Goal: Task Accomplishment & Management: Manage account settings

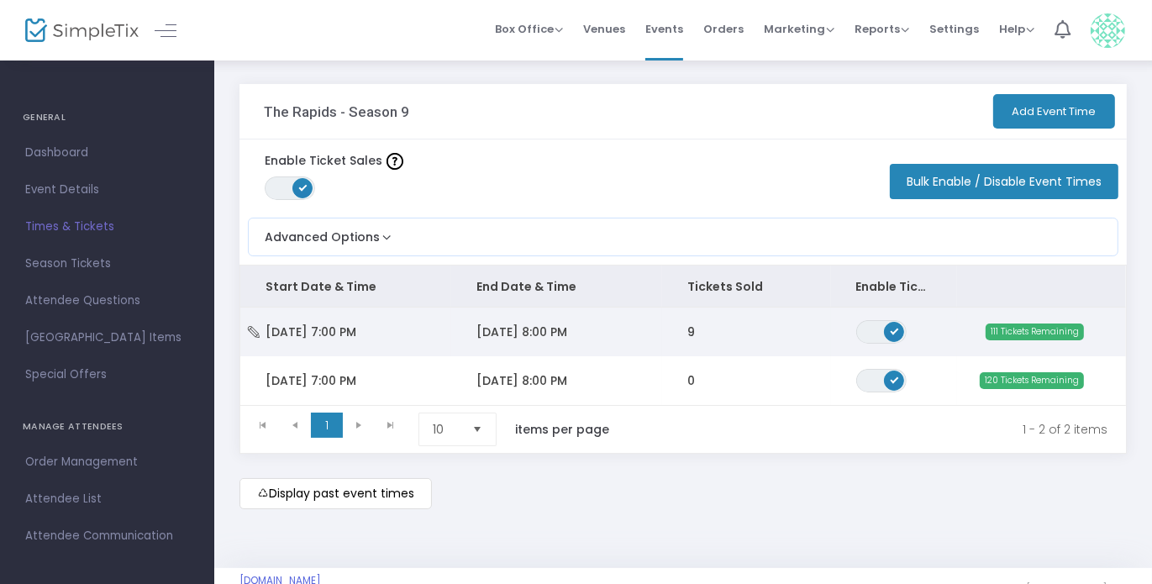
click at [650, 334] on td "[DATE] 8:00 PM" at bounding box center [556, 332] width 211 height 49
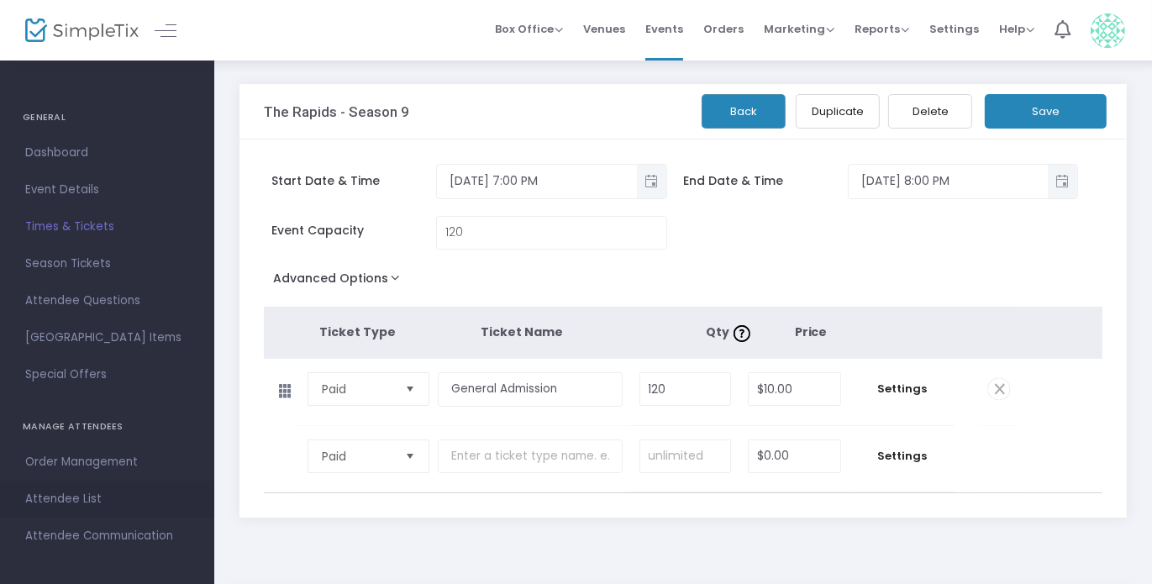
click at [85, 507] on span "Attendee List" at bounding box center [107, 499] width 164 height 22
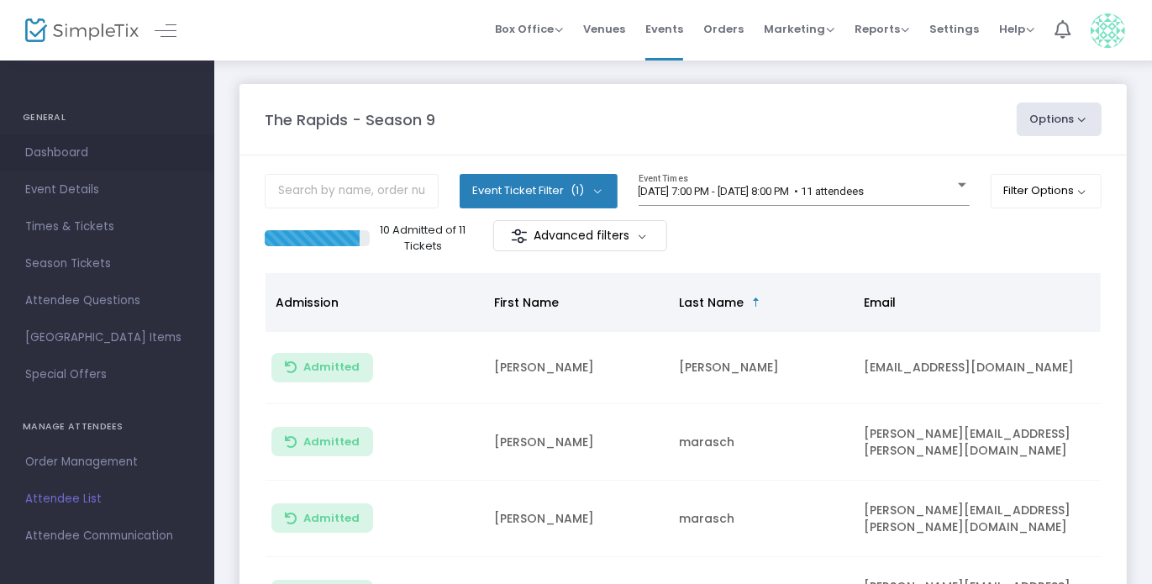
click at [115, 150] on span "Dashboard" at bounding box center [107, 153] width 164 height 22
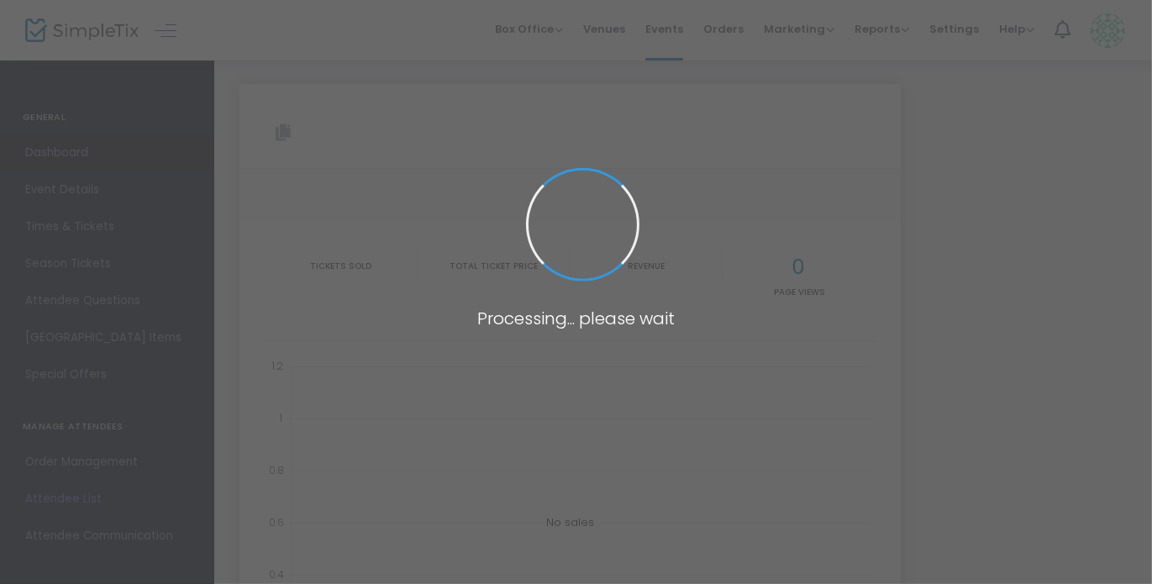
type input "[URL][DOMAIN_NAME]"
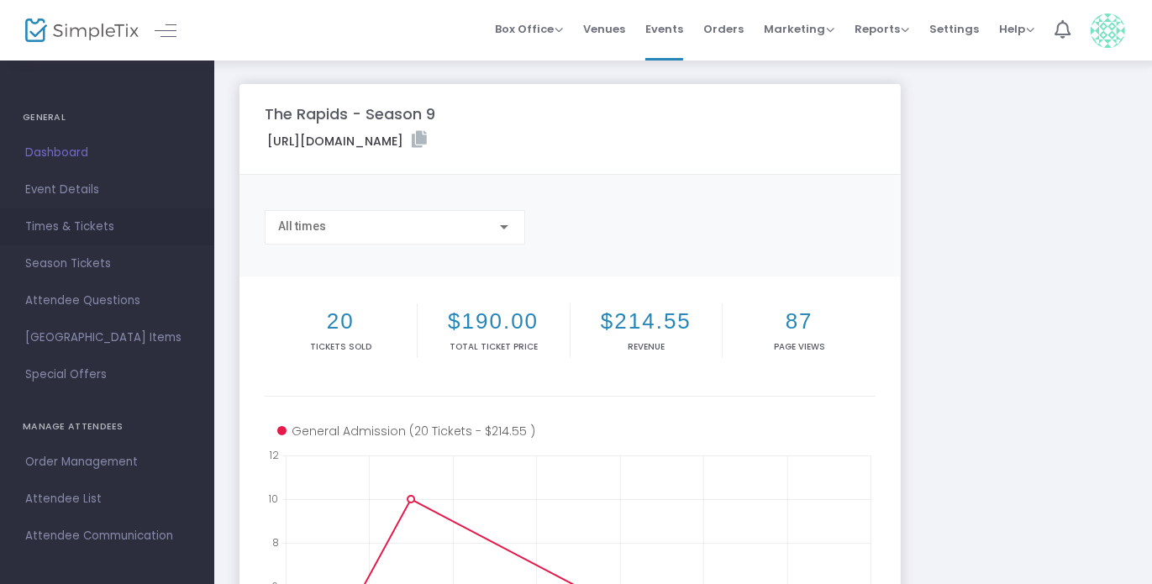
click at [113, 228] on span "Times & Tickets" at bounding box center [107, 227] width 164 height 22
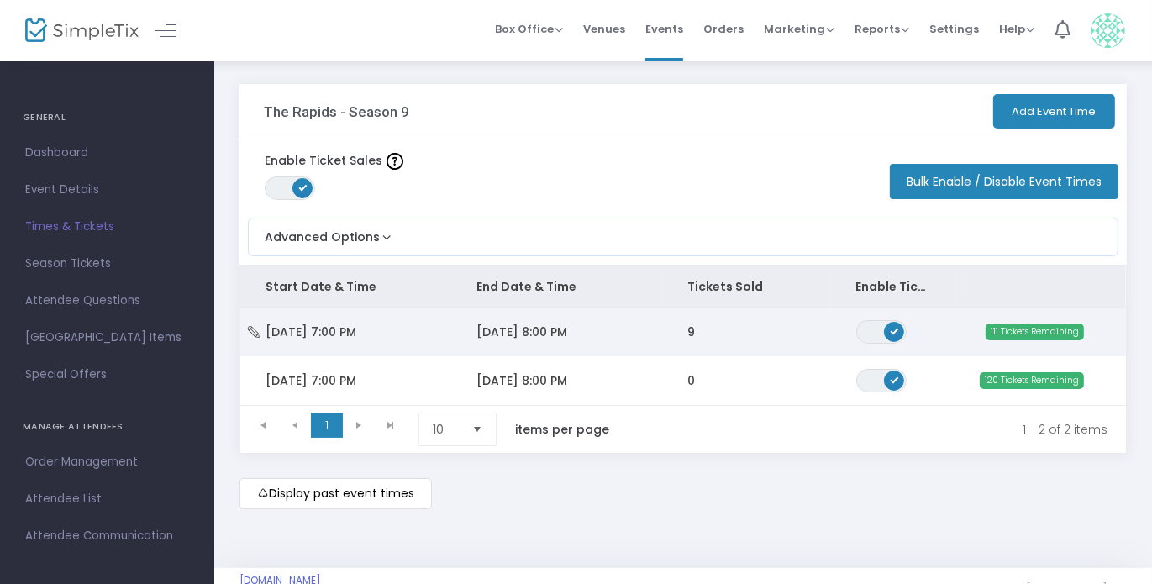
click at [442, 338] on td "[DATE] 7:00 PM" at bounding box center [345, 332] width 211 height 49
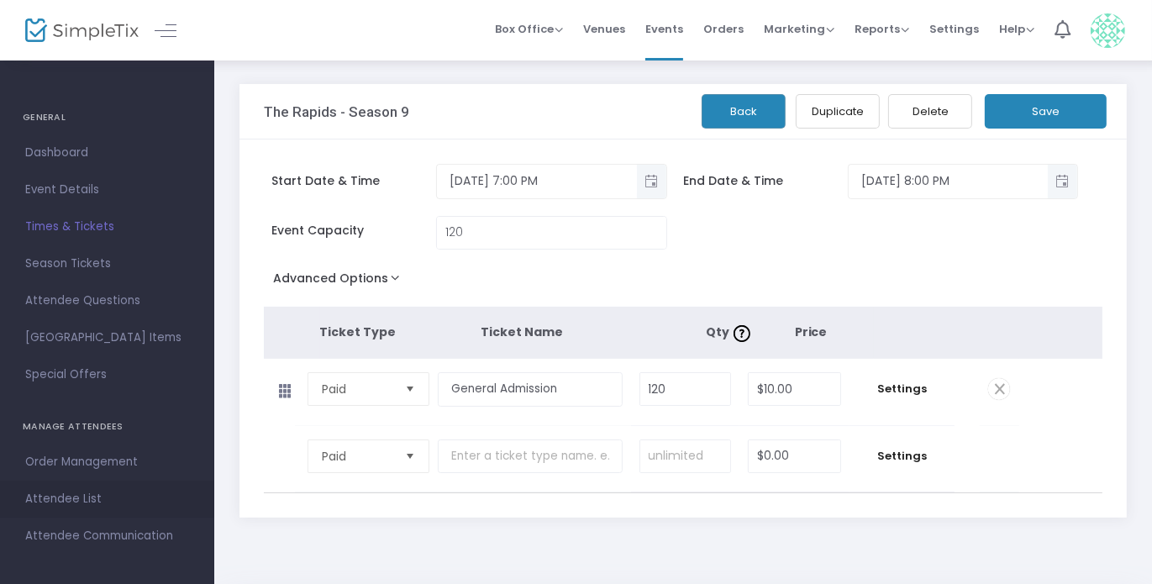
click at [65, 508] on span "Attendee List" at bounding box center [107, 499] width 164 height 22
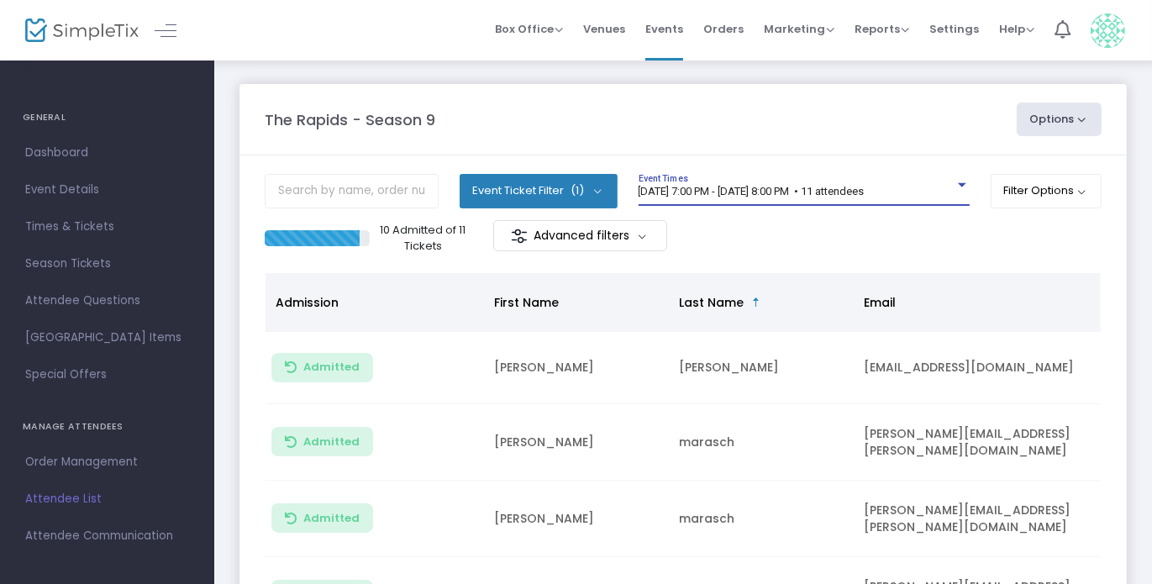
click at [686, 187] on span "[DATE] 7:00 PM - [DATE] 8:00 PM • 11 attendees" at bounding box center [752, 191] width 226 height 13
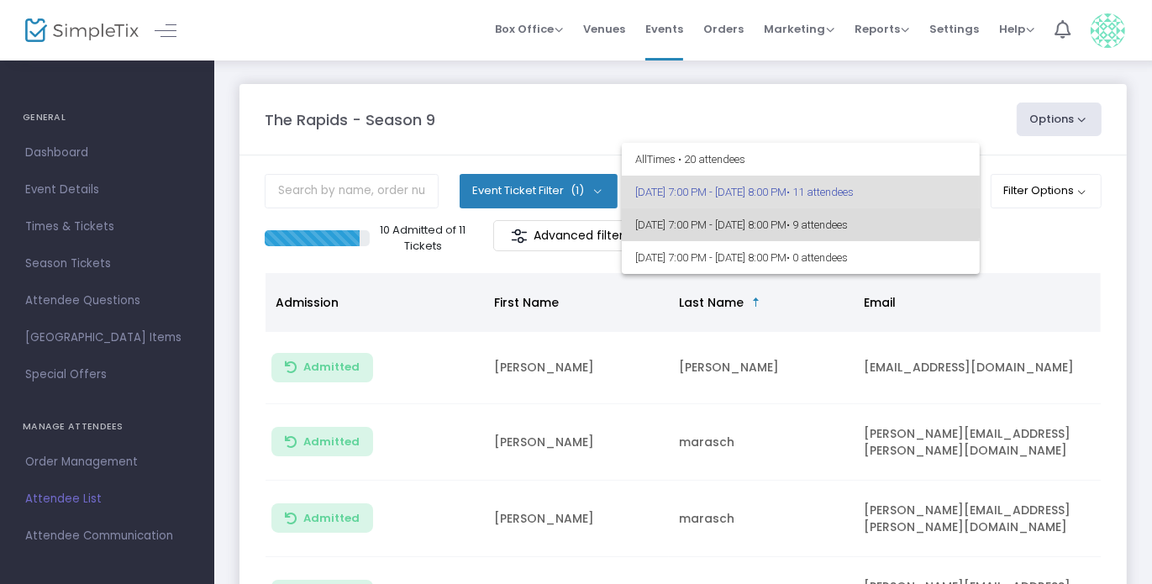
click at [687, 216] on span "[DATE] 7:00 PM - [DATE] 8:00 PM • 9 attendees" at bounding box center [800, 224] width 331 height 33
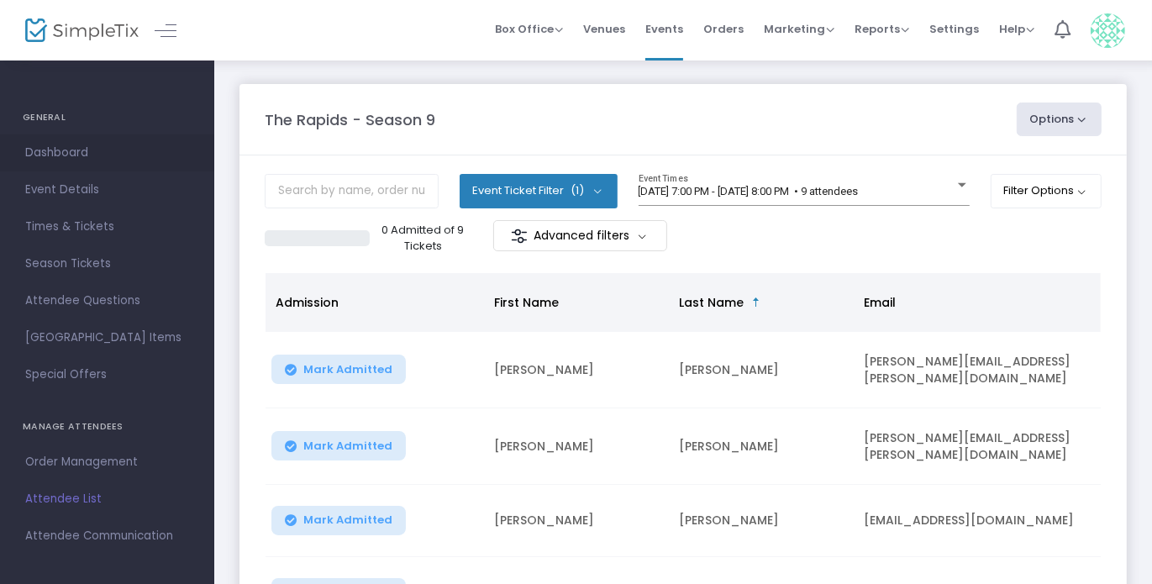
click at [113, 139] on link "Dashboard" at bounding box center [107, 152] width 214 height 37
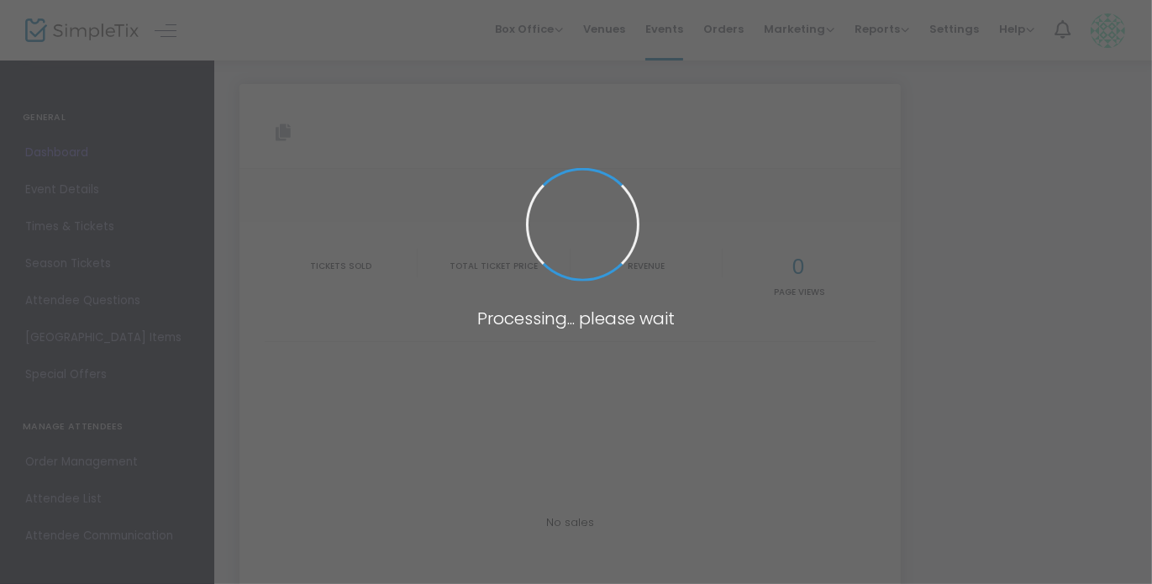
type input "[URL][DOMAIN_NAME]"
